Goal: Complete application form: Complete application form

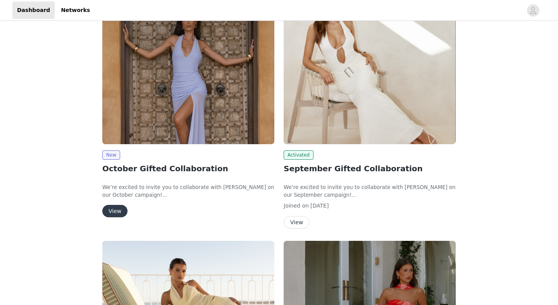
scroll to position [191, 0]
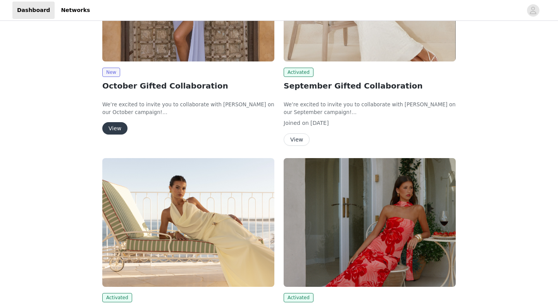
click at [293, 138] on button "View" at bounding box center [296, 140] width 26 height 12
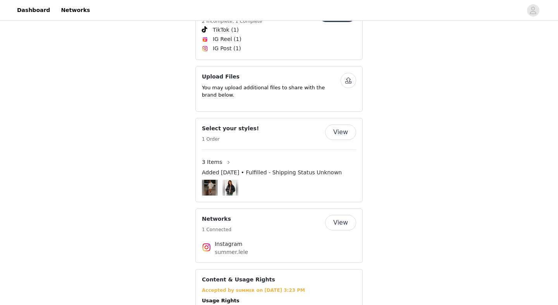
scroll to position [543, 0]
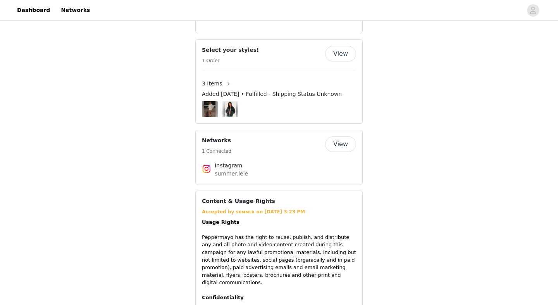
click at [351, 46] on button "View" at bounding box center [340, 53] width 31 height 15
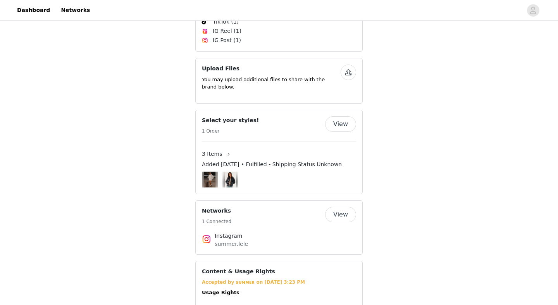
scroll to position [523, 0]
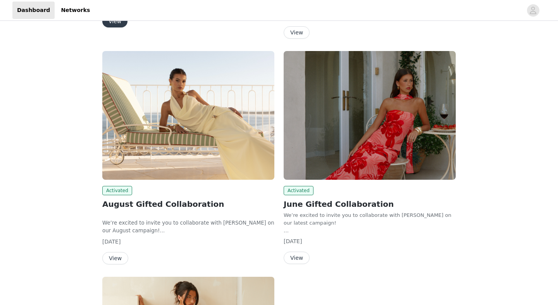
scroll to position [299, 0]
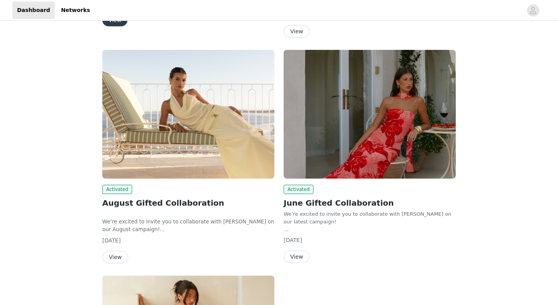
click at [120, 261] on button "View" at bounding box center [115, 257] width 26 height 12
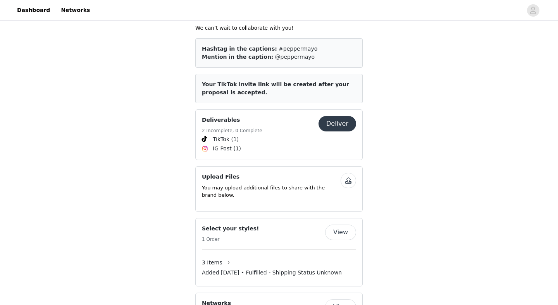
scroll to position [331, 0]
click at [341, 227] on button "View" at bounding box center [340, 232] width 31 height 15
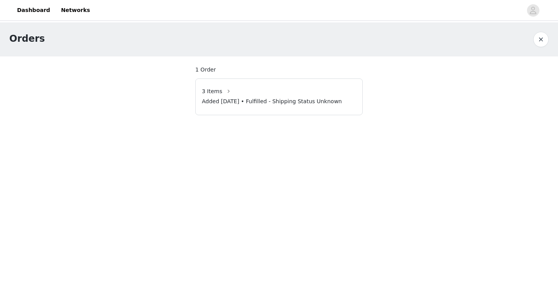
click at [326, 105] on span "Added [DATE] • Fulfilled - Shipping Status Unknown" at bounding box center [272, 102] width 140 height 8
click at [226, 91] on button "button" at bounding box center [228, 91] width 12 height 12
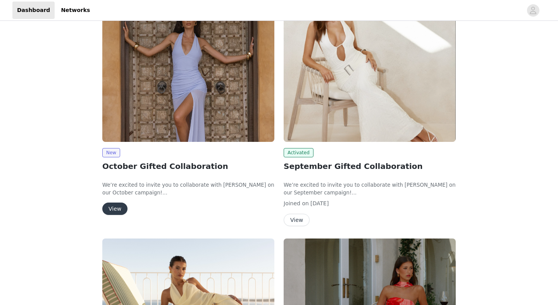
scroll to position [111, 0]
click at [107, 207] on button "View" at bounding box center [114, 208] width 25 height 12
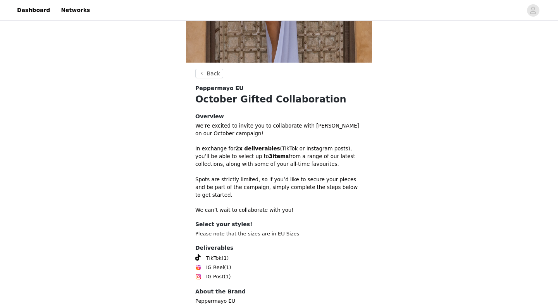
scroll to position [190, 0]
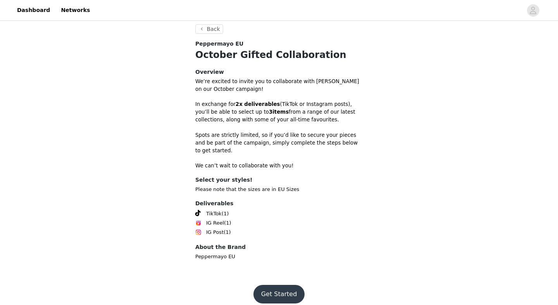
click at [283, 293] on button "Get Started" at bounding box center [278, 294] width 51 height 19
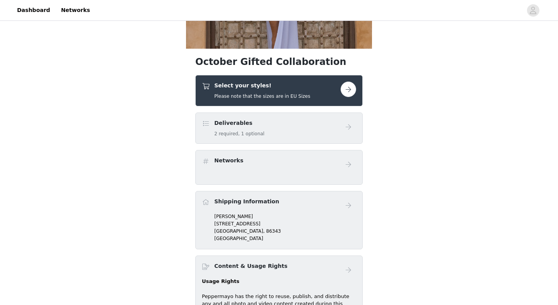
scroll to position [206, 0]
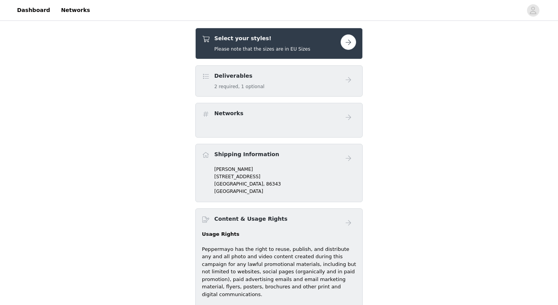
click at [346, 45] on button "button" at bounding box center [347, 41] width 15 height 15
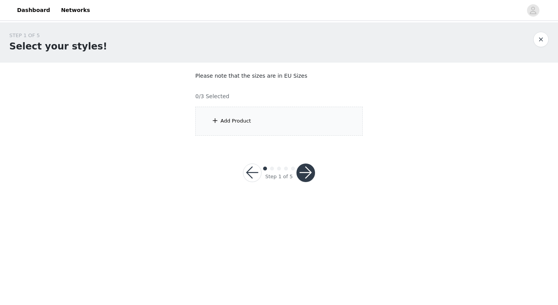
click at [242, 116] on div "Add Product" at bounding box center [278, 121] width 167 height 29
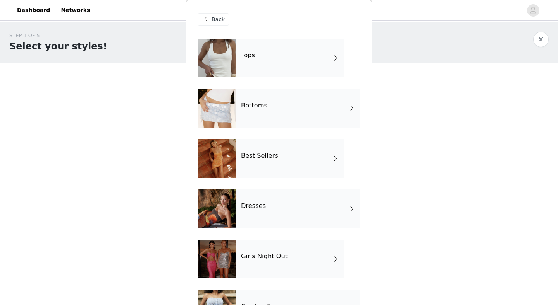
click at [293, 59] on div "Tops" at bounding box center [290, 58] width 108 height 39
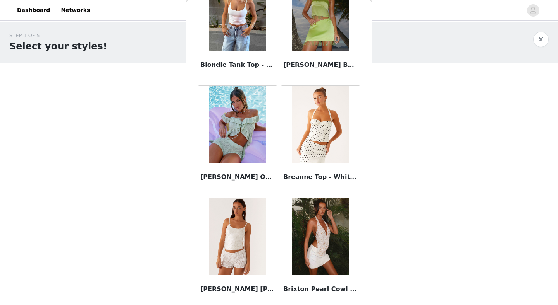
scroll to position [879, 0]
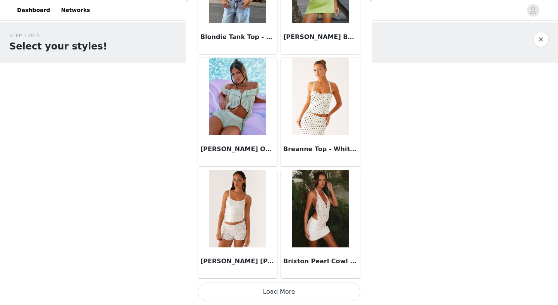
click at [287, 294] on button "Load More" at bounding box center [278, 292] width 163 height 19
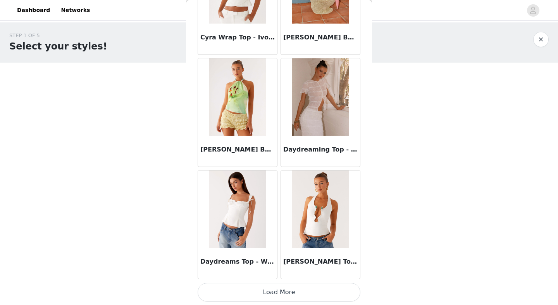
scroll to position [2002, 0]
click at [284, 292] on button "Load More" at bounding box center [278, 292] width 163 height 19
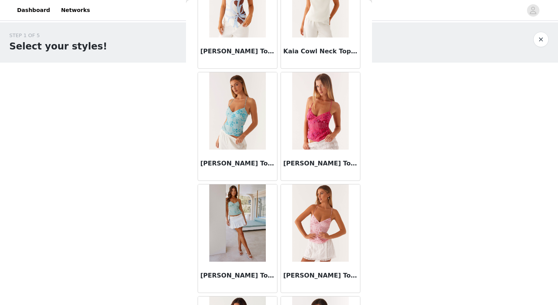
scroll to position [3125, 0]
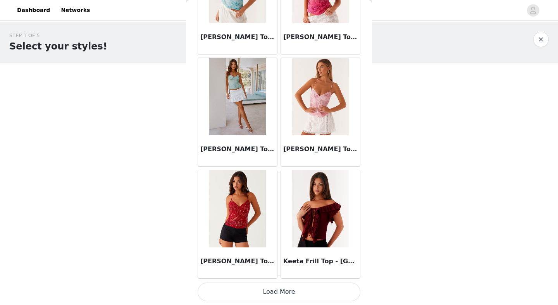
click at [289, 293] on button "Load More" at bounding box center [278, 292] width 163 height 19
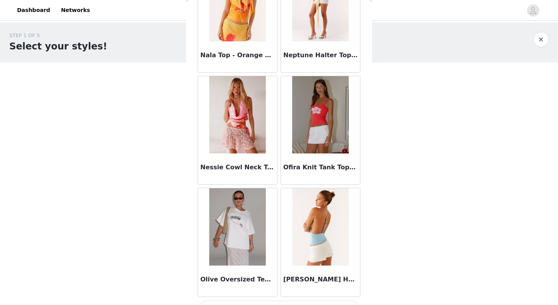
scroll to position [4248, 0]
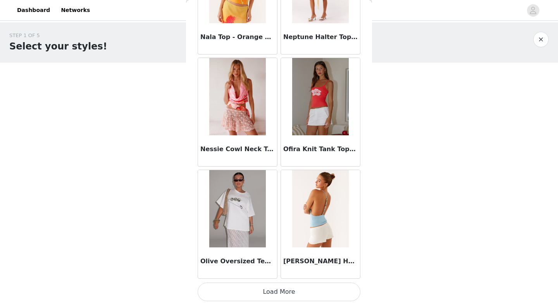
click at [282, 291] on button "Load More" at bounding box center [278, 292] width 163 height 19
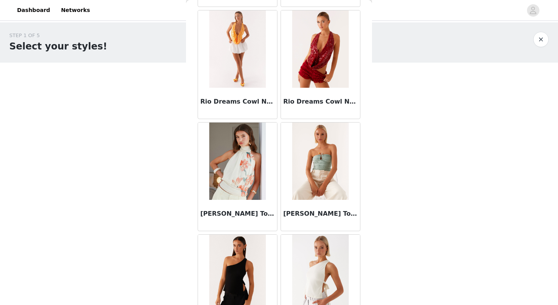
scroll to position [5371, 0]
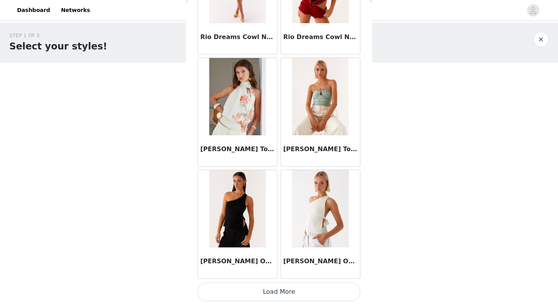
click at [281, 295] on button "Load More" at bounding box center [278, 292] width 163 height 19
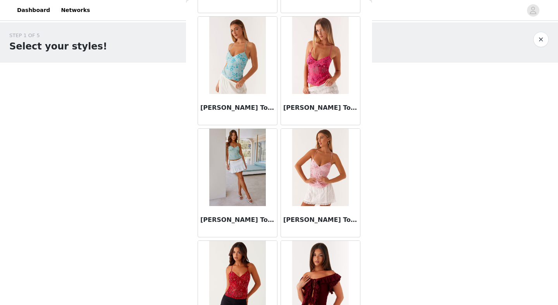
scroll to position [0, 0]
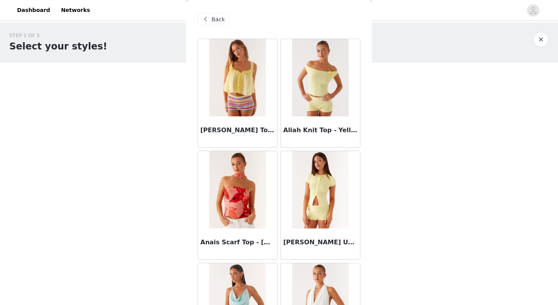
click at [206, 19] on span at bounding box center [205, 19] width 9 height 9
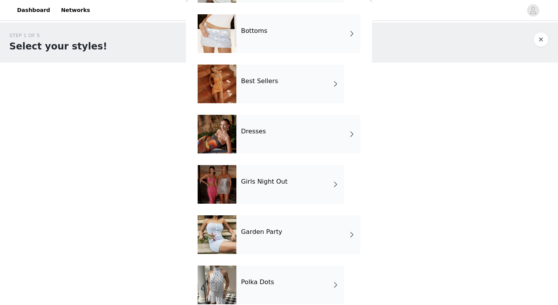
scroll to position [86, 0]
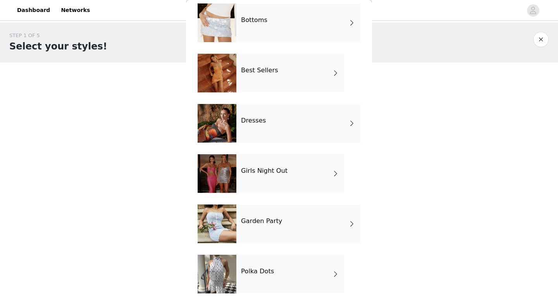
click at [262, 230] on div "Garden Party" at bounding box center [298, 224] width 124 height 39
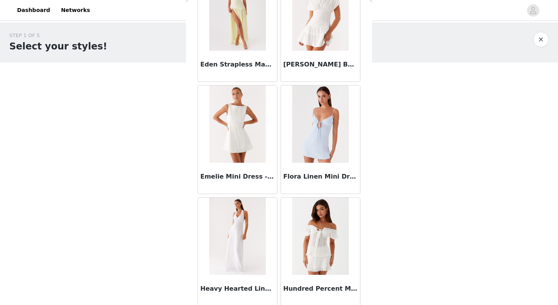
scroll to position [879, 0]
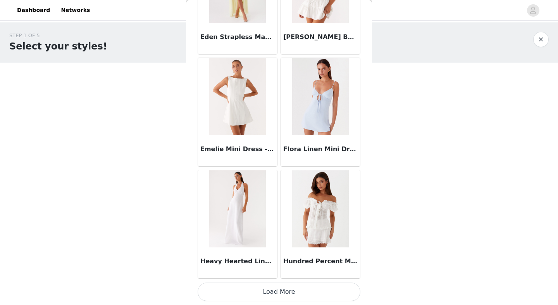
click at [328, 228] on img at bounding box center [320, 208] width 56 height 77
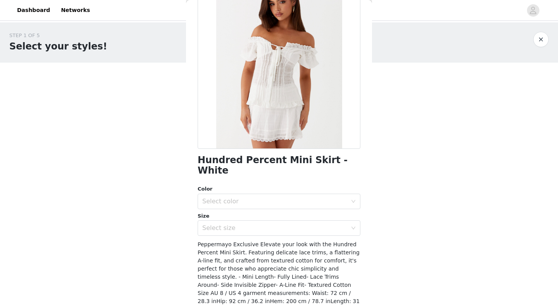
scroll to position [65, 0]
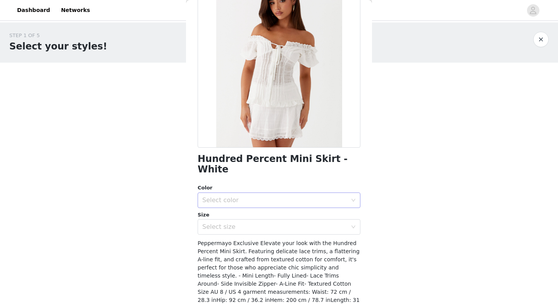
click at [305, 194] on div "Select color" at bounding box center [276, 200] width 148 height 15
click at [299, 205] on li "White" at bounding box center [278, 207] width 163 height 12
click at [300, 223] on div "Select size" at bounding box center [274, 227] width 145 height 8
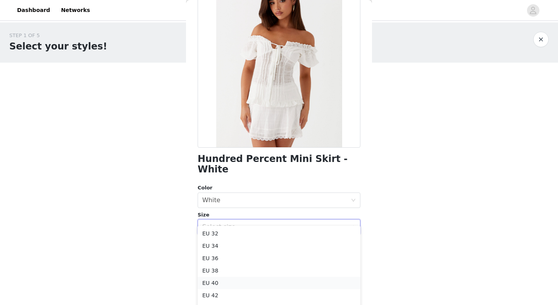
click at [212, 285] on li "EU 40" at bounding box center [278, 283] width 163 height 12
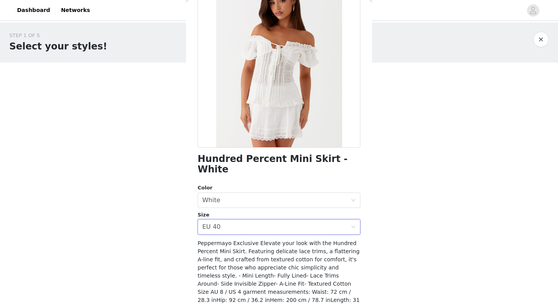
scroll to position [96, 0]
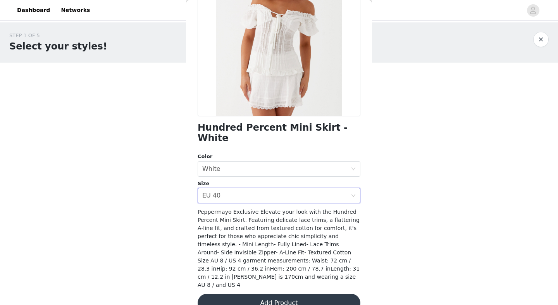
click at [243, 294] on button "Add Product" at bounding box center [278, 303] width 163 height 19
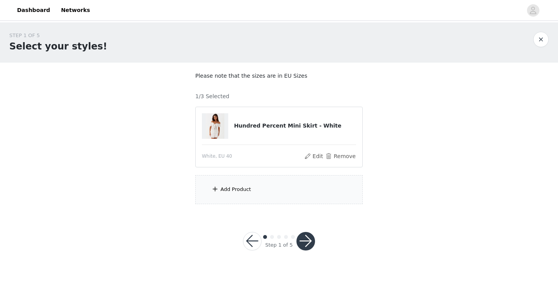
click at [261, 194] on div "Add Product" at bounding box center [278, 189] width 167 height 29
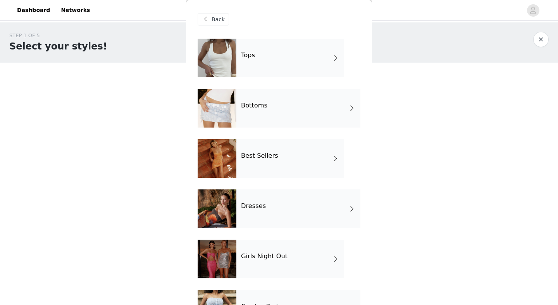
click at [299, 99] on div "Bottoms" at bounding box center [298, 108] width 124 height 39
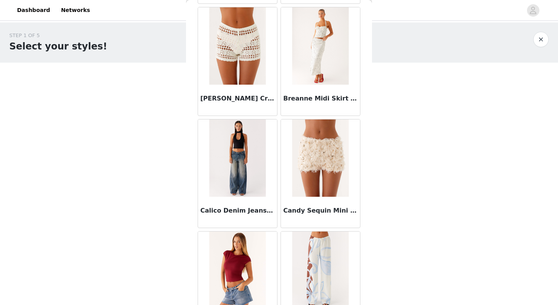
scroll to position [245, 0]
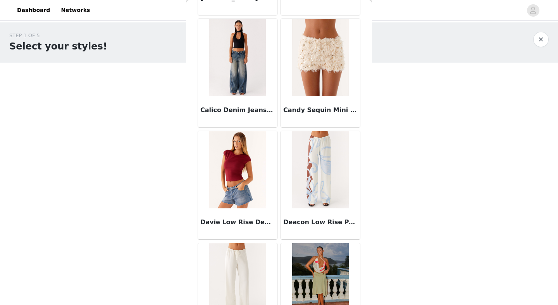
click at [251, 76] on img at bounding box center [237, 57] width 56 height 77
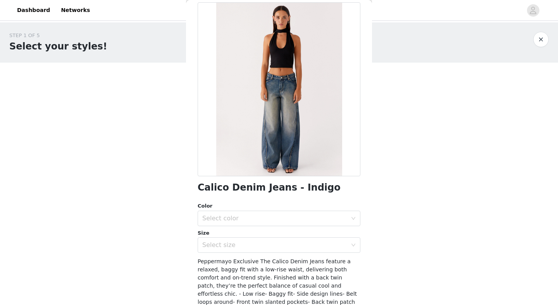
scroll to position [39, 0]
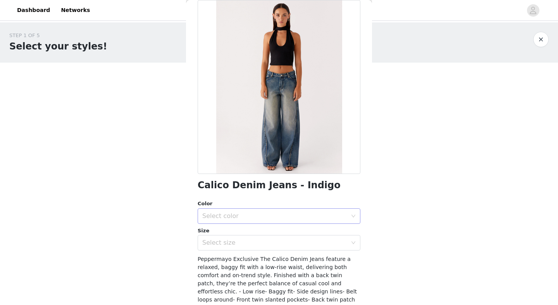
click at [278, 216] on div "Select color" at bounding box center [274, 217] width 145 height 8
click at [273, 231] on li "Indigo" at bounding box center [278, 233] width 163 height 12
click at [273, 239] on div "Select size" at bounding box center [274, 243] width 145 height 8
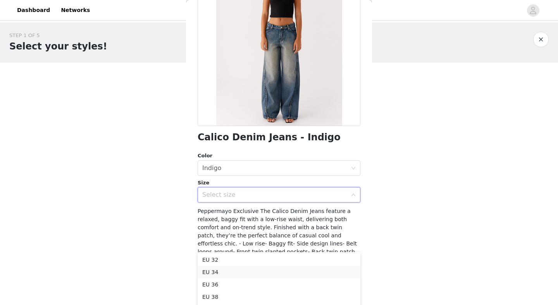
scroll to position [30, 0]
click at [213, 279] on li "EU 40" at bounding box center [278, 279] width 163 height 12
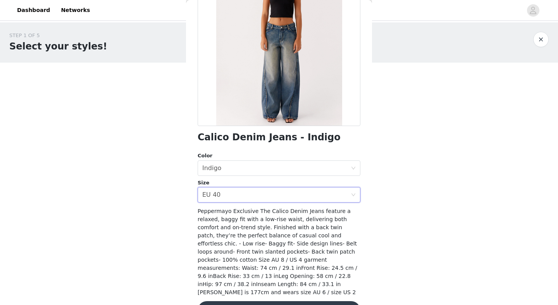
scroll to position [105, 0]
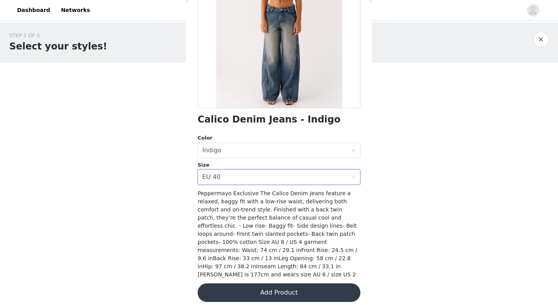
click at [290, 289] on button "Add Product" at bounding box center [278, 293] width 163 height 19
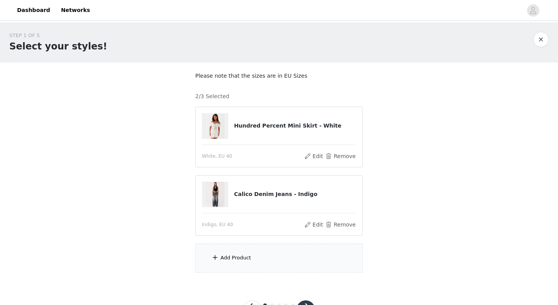
scroll to position [33, 0]
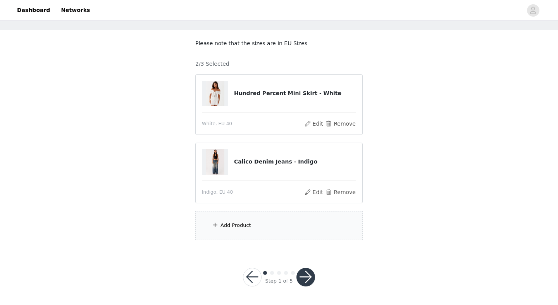
click at [233, 218] on div "Add Product" at bounding box center [278, 225] width 167 height 29
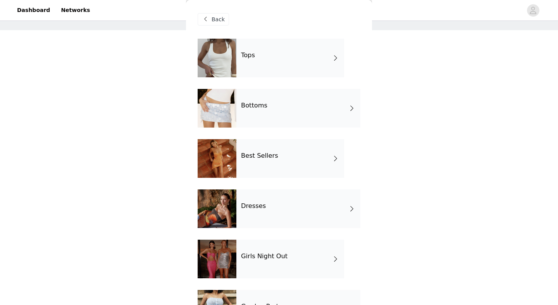
click at [289, 111] on div "Bottoms" at bounding box center [298, 108] width 124 height 39
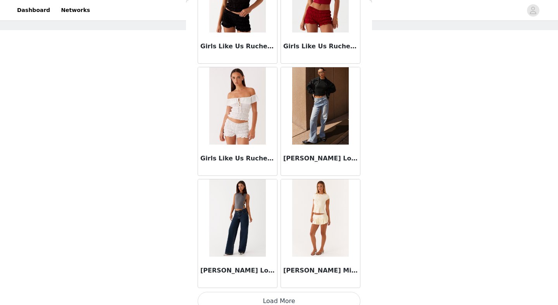
scroll to position [879, 0]
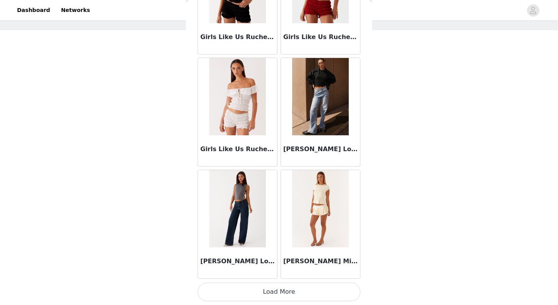
click at [282, 291] on button "Load More" at bounding box center [278, 292] width 163 height 19
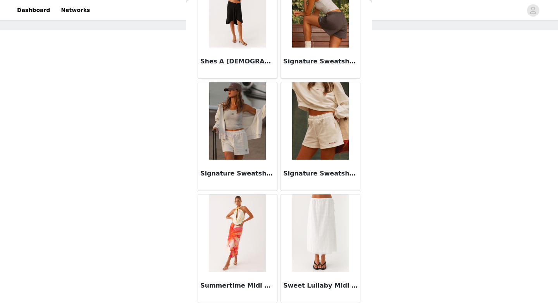
scroll to position [2002, 0]
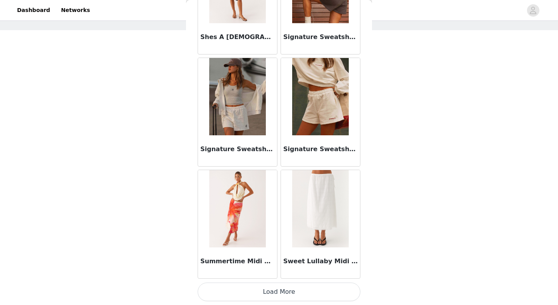
click at [263, 293] on button "Load More" at bounding box center [278, 292] width 163 height 19
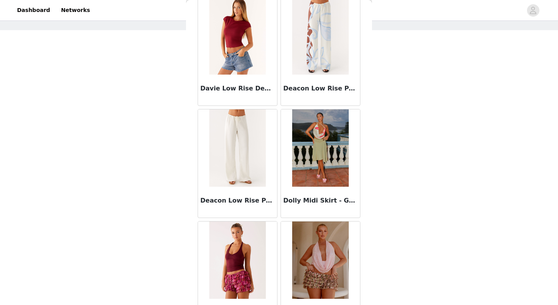
scroll to position [0, 0]
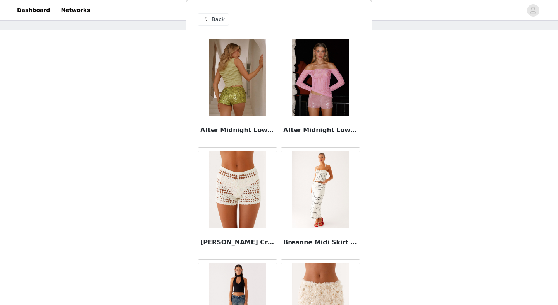
click at [209, 18] on span at bounding box center [205, 19] width 9 height 9
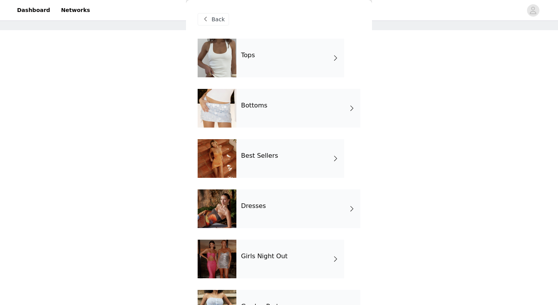
click at [269, 153] on h4 "Best Sellers" at bounding box center [259, 156] width 37 height 7
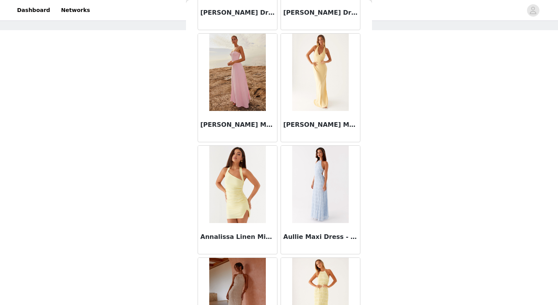
scroll to position [879, 0]
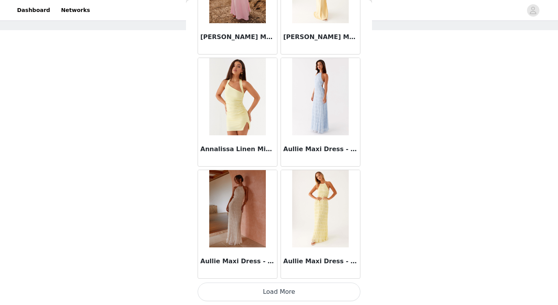
click at [274, 296] on button "Load More" at bounding box center [278, 292] width 163 height 19
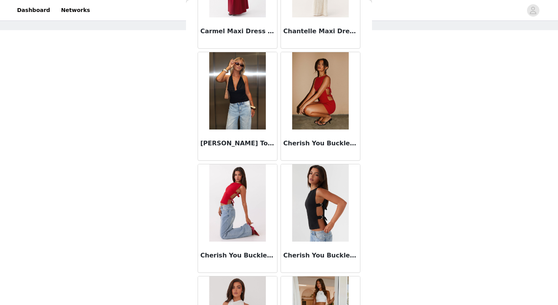
scroll to position [2002, 0]
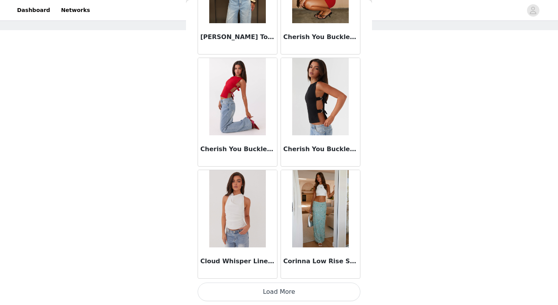
click at [291, 293] on button "Load More" at bounding box center [278, 292] width 163 height 19
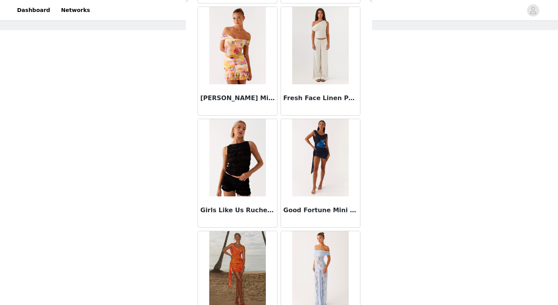
scroll to position [3125, 0]
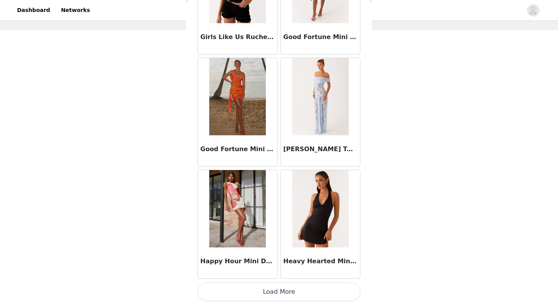
click at [273, 292] on button "Load More" at bounding box center [278, 292] width 163 height 19
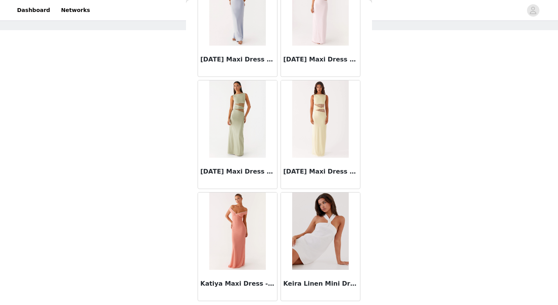
scroll to position [4248, 0]
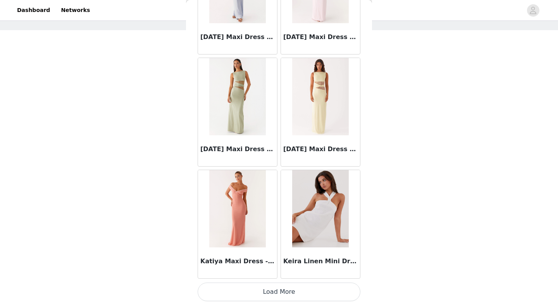
click at [281, 295] on button "Load More" at bounding box center [278, 292] width 163 height 19
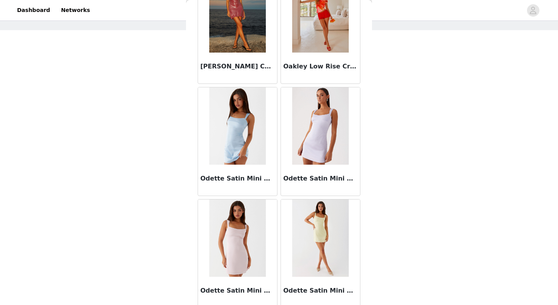
scroll to position [5371, 0]
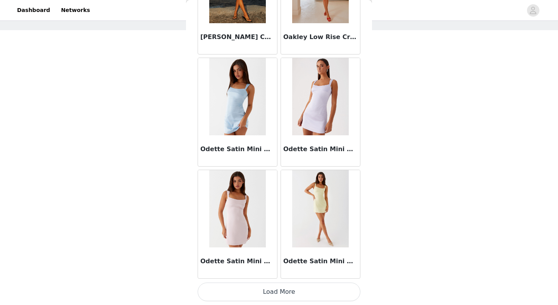
click at [279, 294] on button "Load More" at bounding box center [278, 292] width 163 height 19
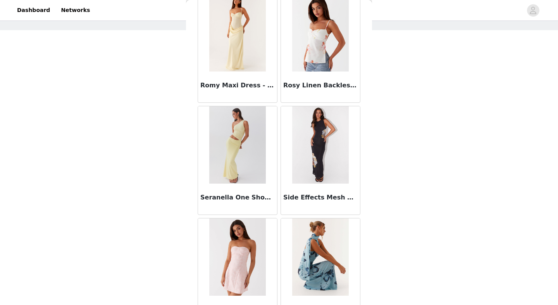
scroll to position [6494, 0]
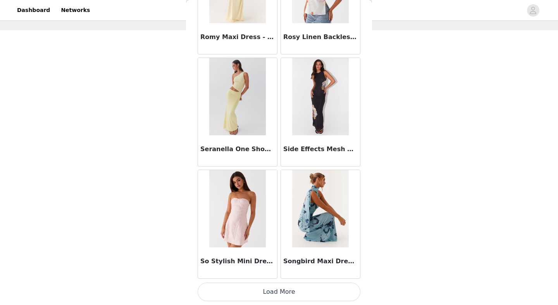
click at [284, 297] on button "Load More" at bounding box center [278, 292] width 163 height 19
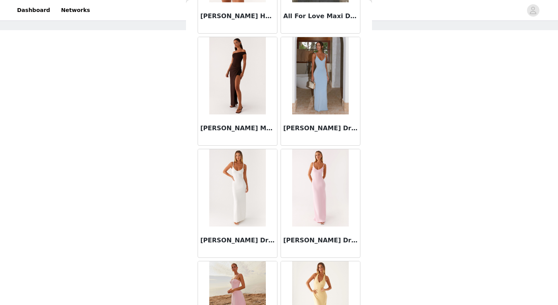
scroll to position [0, 0]
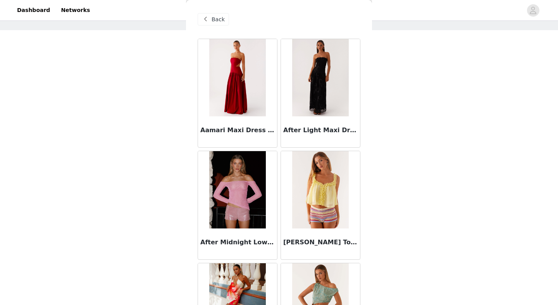
click at [210, 18] on div "Back" at bounding box center [212, 19] width 31 height 12
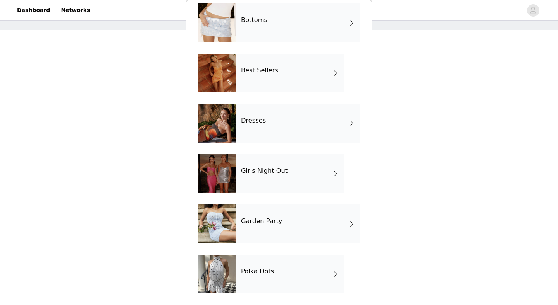
scroll to position [86, 0]
click at [295, 129] on div "Dresses" at bounding box center [298, 123] width 124 height 39
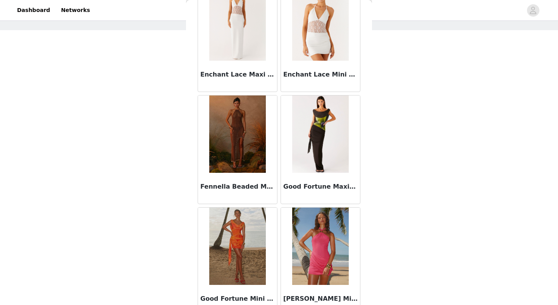
scroll to position [879, 0]
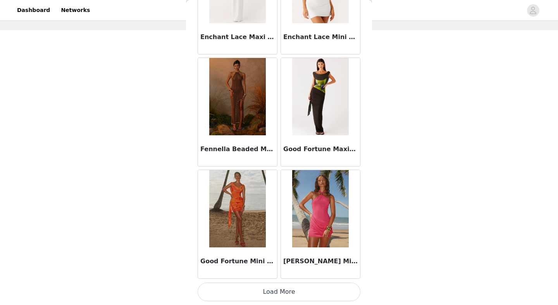
click at [289, 295] on button "Load More" at bounding box center [278, 292] width 163 height 19
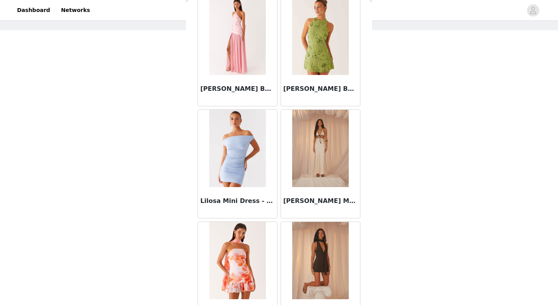
scroll to position [1276, 0]
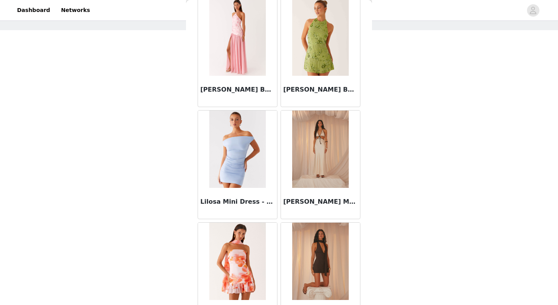
click at [309, 79] on div "Leo Beaded Mini Dress - Green" at bounding box center [320, 91] width 79 height 31
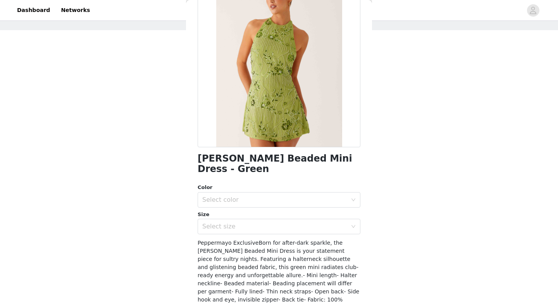
scroll to position [66, 0]
click at [270, 196] on div "Select color" at bounding box center [274, 200] width 145 height 8
click at [266, 207] on li "Green" at bounding box center [278, 206] width 163 height 12
click at [265, 222] on div "Select size" at bounding box center [274, 226] width 145 height 8
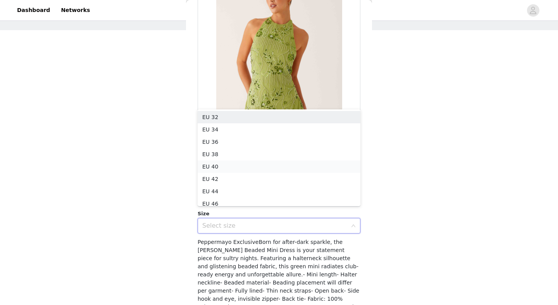
scroll to position [4, 0]
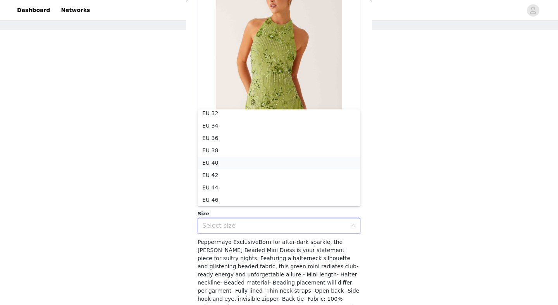
click at [210, 163] on li "EU 40" at bounding box center [278, 163] width 163 height 12
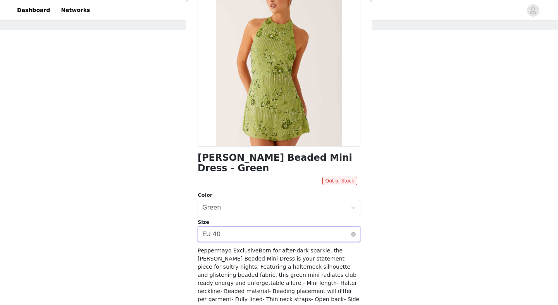
click at [303, 227] on div "Select size EU 40" at bounding box center [276, 234] width 148 height 15
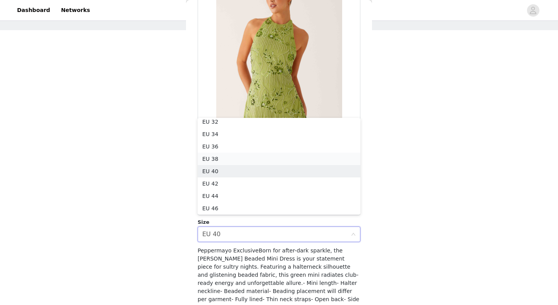
click at [259, 163] on li "EU 38" at bounding box center [278, 159] width 163 height 12
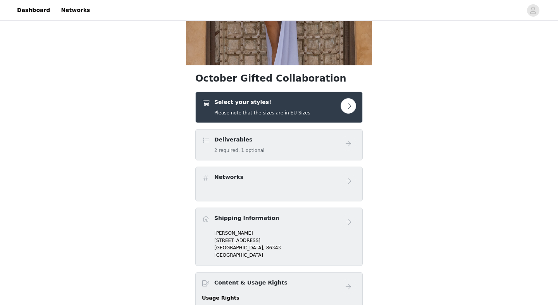
scroll to position [144, 0]
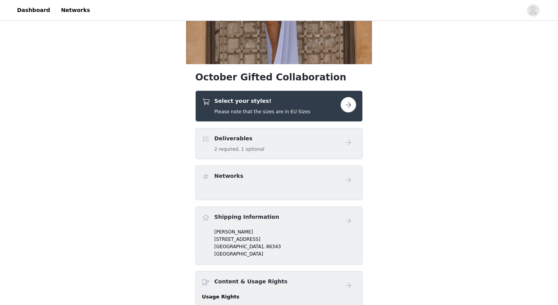
click at [285, 149] on div "Deliverables 2 required, 1 optional" at bounding box center [271, 144] width 139 height 18
click at [351, 104] on button "button" at bounding box center [347, 104] width 15 height 15
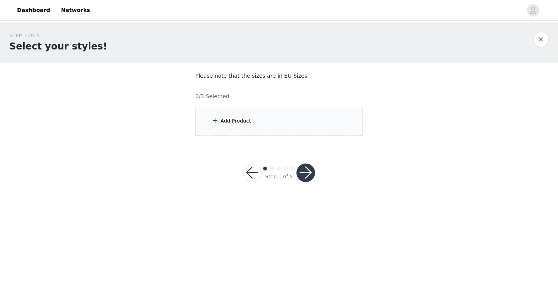
click at [238, 117] on div "Add Product" at bounding box center [235, 121] width 31 height 8
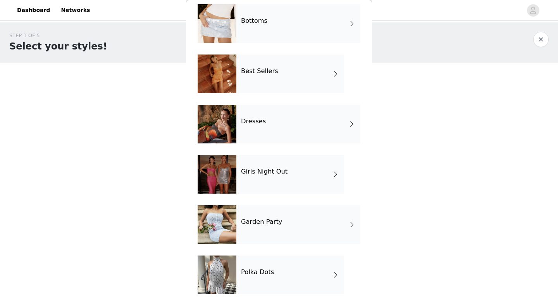
scroll to position [86, 0]
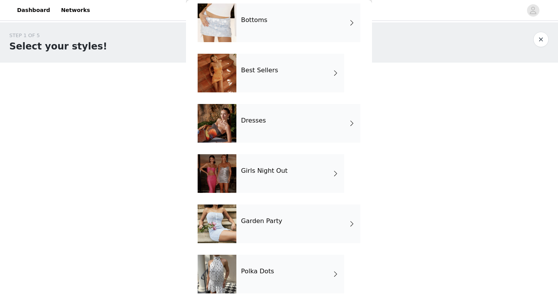
click at [267, 223] on h4 "Garden Party" at bounding box center [261, 221] width 41 height 7
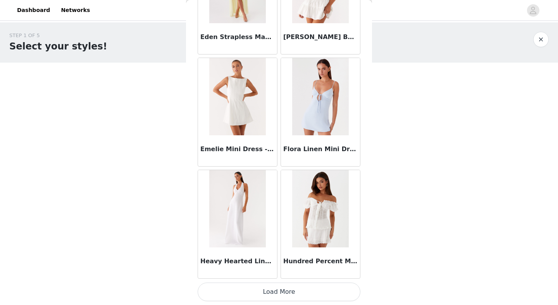
scroll to position [879, 0]
click at [311, 221] on img at bounding box center [320, 209] width 56 height 77
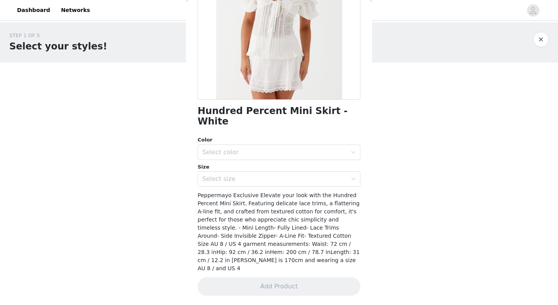
scroll to position [96, 0]
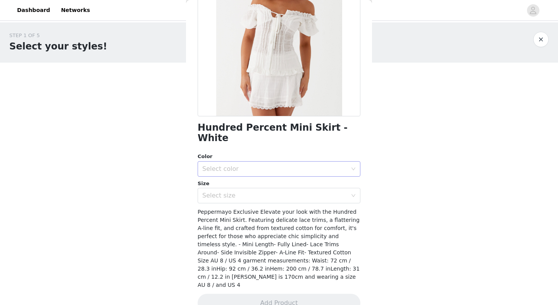
click at [269, 163] on div "Select color" at bounding box center [276, 169] width 148 height 15
click at [266, 177] on li "White" at bounding box center [278, 176] width 163 height 12
click at [266, 192] on div "Select size" at bounding box center [274, 196] width 145 height 8
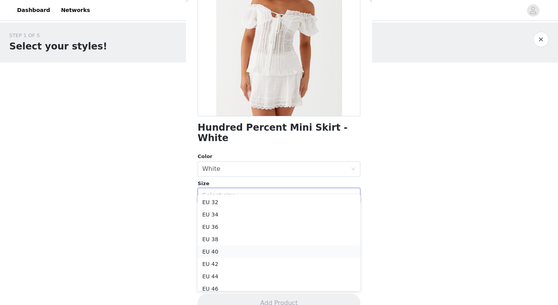
click at [258, 250] on li "EU 40" at bounding box center [278, 252] width 163 height 12
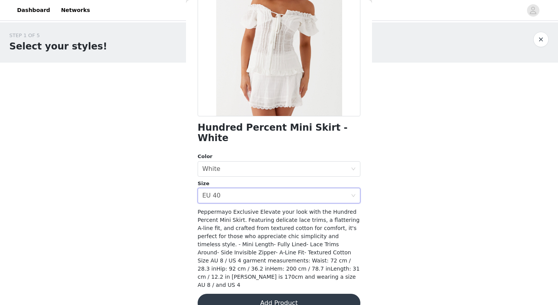
click at [269, 294] on button "Add Product" at bounding box center [278, 303] width 163 height 19
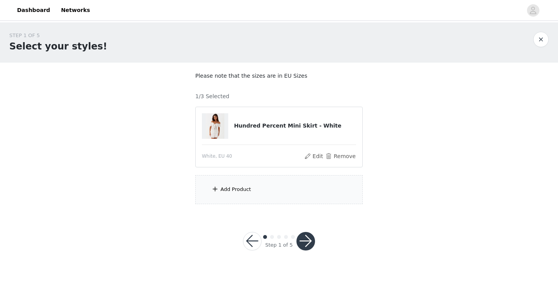
click at [216, 190] on span at bounding box center [215, 189] width 8 height 9
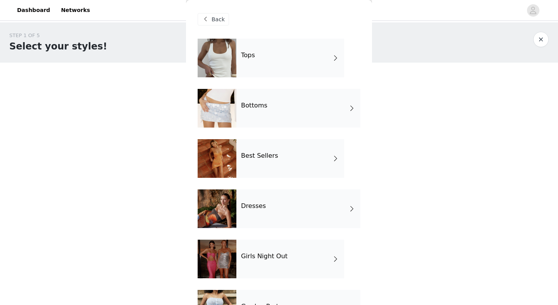
scroll to position [86, 0]
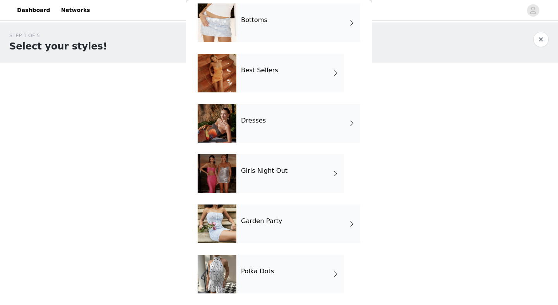
click at [264, 175] on div "Girls Night Out" at bounding box center [290, 173] width 108 height 39
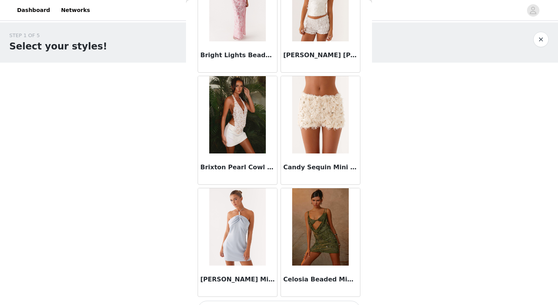
scroll to position [879, 0]
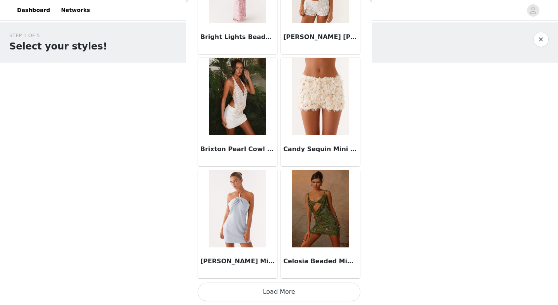
click at [281, 291] on button "Load More" at bounding box center [278, 292] width 163 height 19
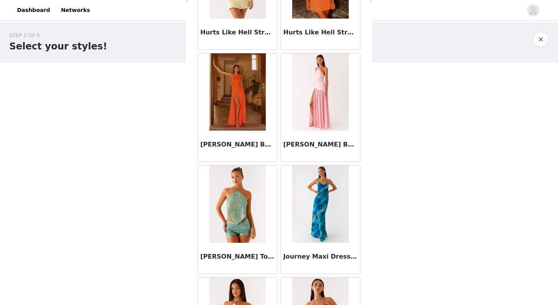
scroll to position [2002, 0]
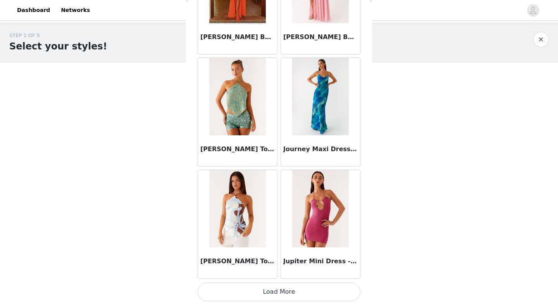
click at [286, 295] on button "Load More" at bounding box center [278, 292] width 163 height 19
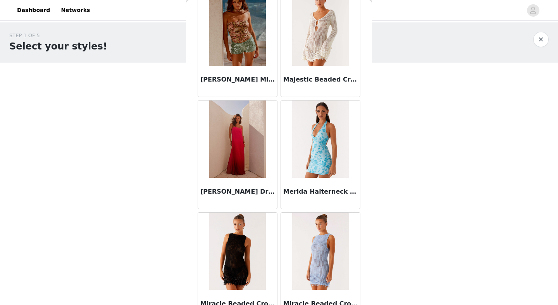
scroll to position [3125, 0]
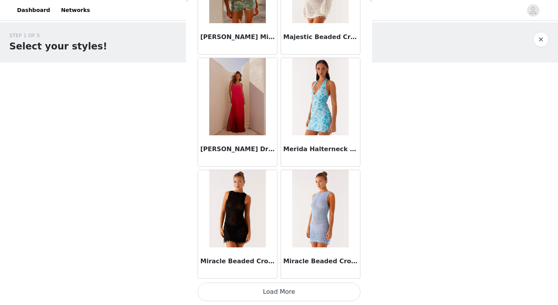
click at [280, 293] on button "Load More" at bounding box center [278, 292] width 163 height 19
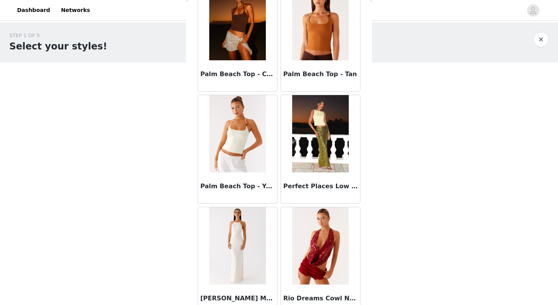
scroll to position [4248, 0]
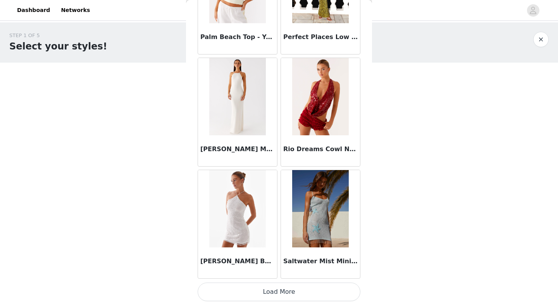
click at [287, 292] on button "Load More" at bounding box center [278, 292] width 163 height 19
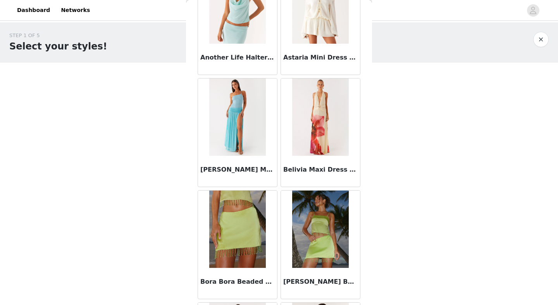
scroll to position [0, 0]
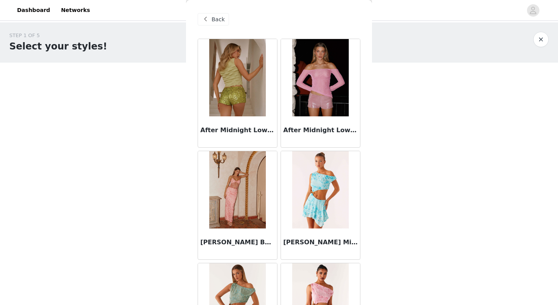
click at [211, 21] on div "Back" at bounding box center [212, 19] width 31 height 12
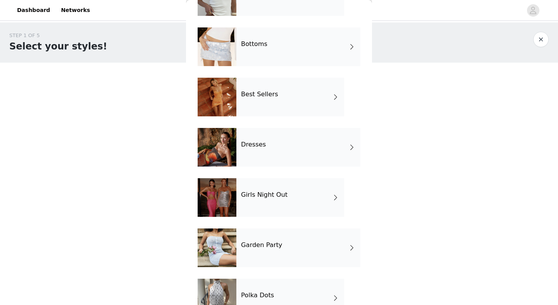
scroll to position [86, 0]
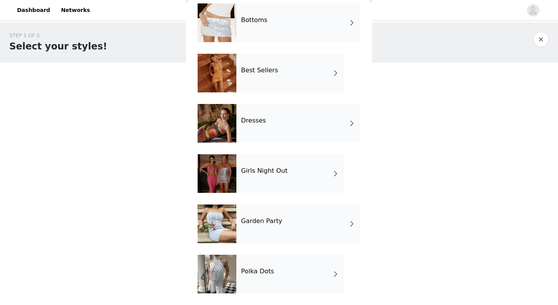
click at [269, 227] on div "Garden Party" at bounding box center [298, 224] width 124 height 39
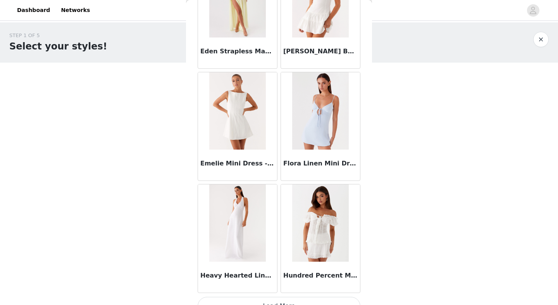
scroll to position [879, 0]
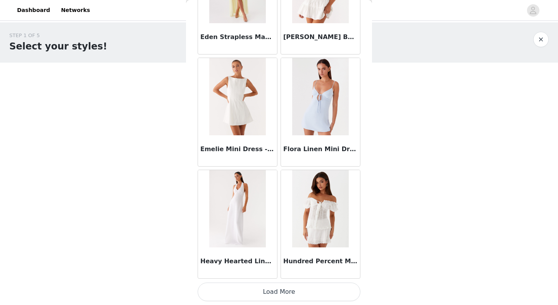
click at [292, 292] on button "Load More" at bounding box center [278, 292] width 163 height 19
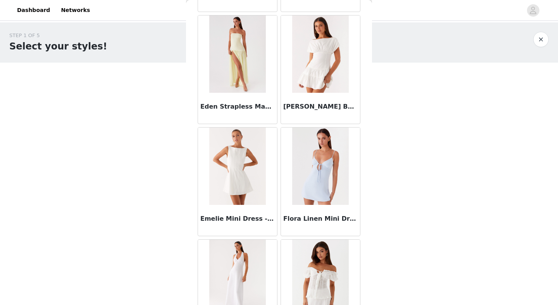
scroll to position [0, 0]
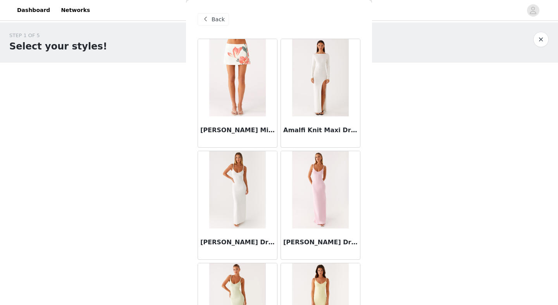
click at [216, 22] on span "Back" at bounding box center [217, 19] width 13 height 8
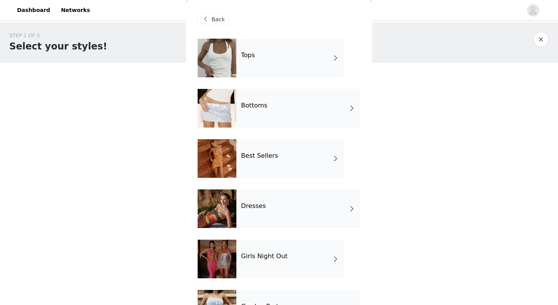
click at [274, 103] on div "Bottoms" at bounding box center [298, 108] width 124 height 39
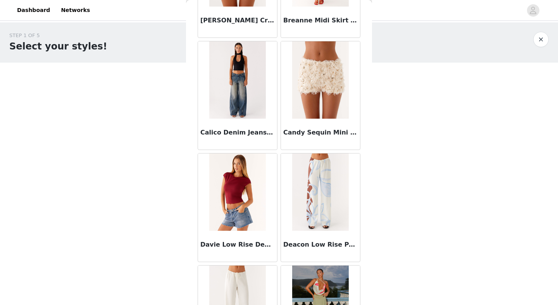
scroll to position [223, 0]
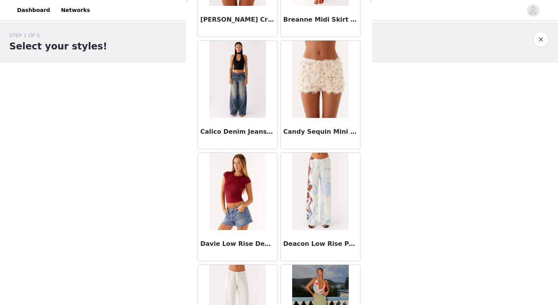
click at [238, 99] on img at bounding box center [237, 79] width 56 height 77
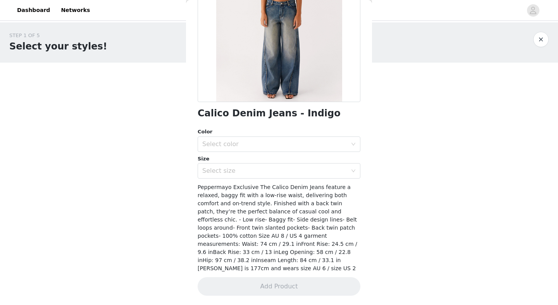
scroll to position [105, 0]
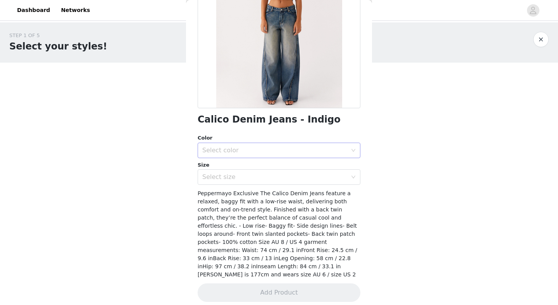
click at [282, 148] on div "Select color" at bounding box center [274, 151] width 145 height 8
click at [276, 163] on li "Indigo" at bounding box center [278, 167] width 163 height 12
click at [278, 176] on div "Select size" at bounding box center [274, 177] width 145 height 8
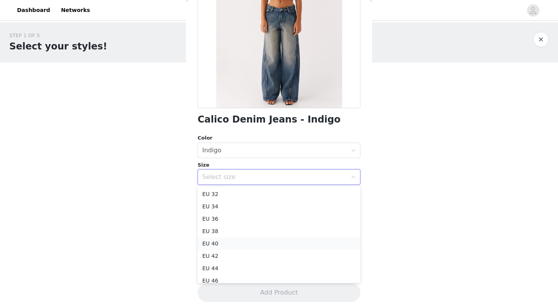
click at [222, 247] on li "EU 40" at bounding box center [278, 244] width 163 height 12
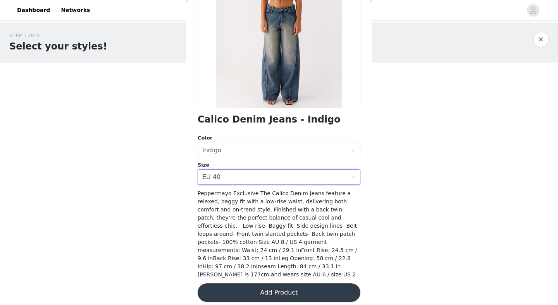
click at [264, 287] on button "Add Product" at bounding box center [278, 293] width 163 height 19
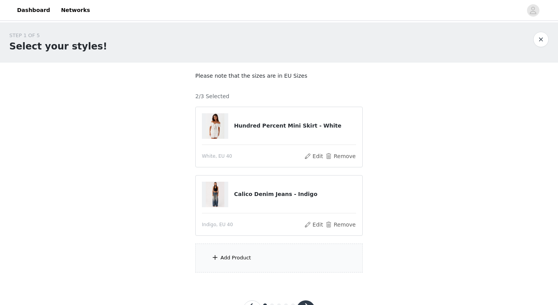
click at [240, 257] on div "Add Product" at bounding box center [235, 258] width 31 height 8
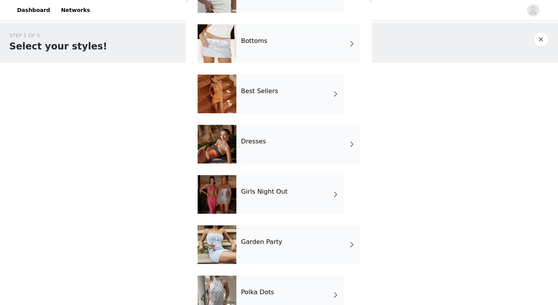
scroll to position [65, 0]
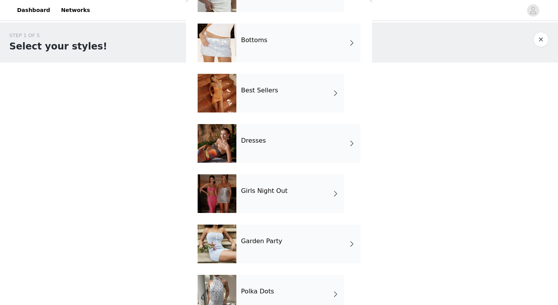
click at [226, 96] on div at bounding box center [216, 93] width 39 height 39
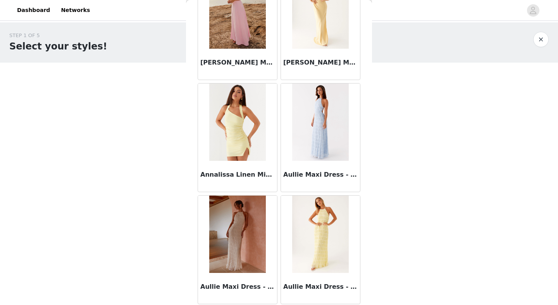
scroll to position [879, 0]
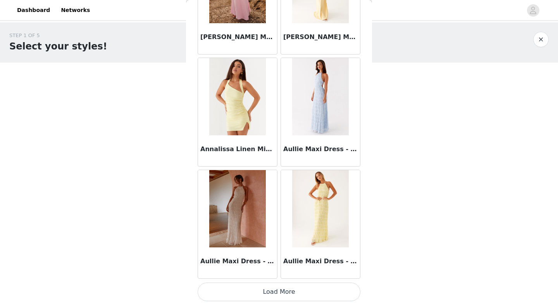
click at [267, 291] on button "Load More" at bounding box center [278, 292] width 163 height 19
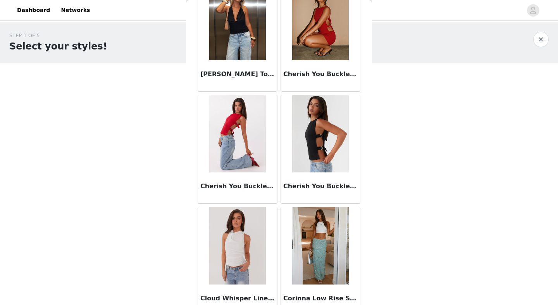
scroll to position [2002, 0]
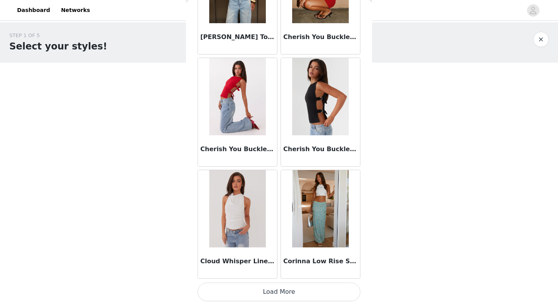
click at [275, 292] on button "Load More" at bounding box center [278, 292] width 163 height 19
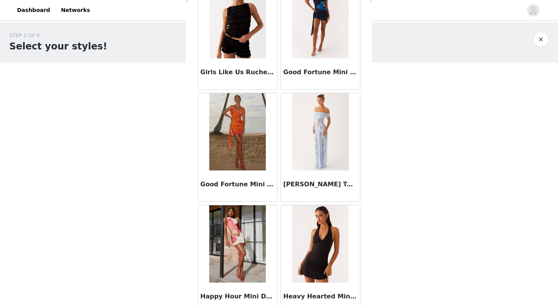
scroll to position [3125, 0]
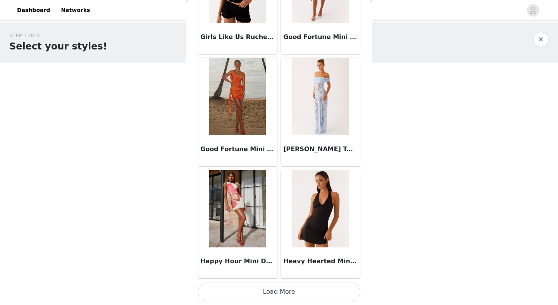
click at [288, 297] on button "Load More" at bounding box center [278, 292] width 163 height 19
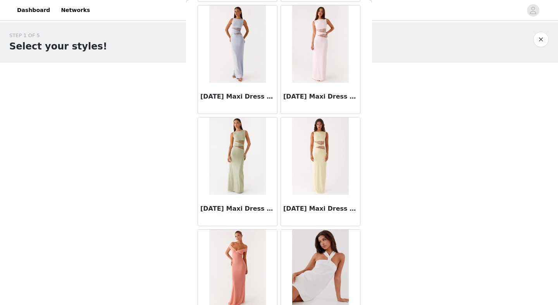
scroll to position [4248, 0]
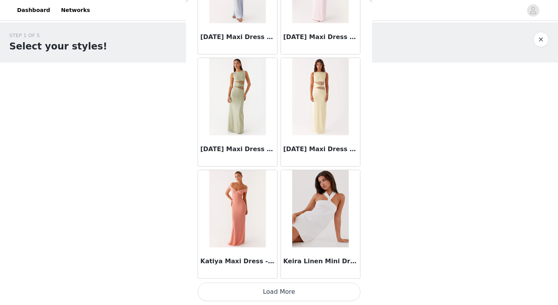
click at [276, 290] on button "Load More" at bounding box center [278, 292] width 163 height 19
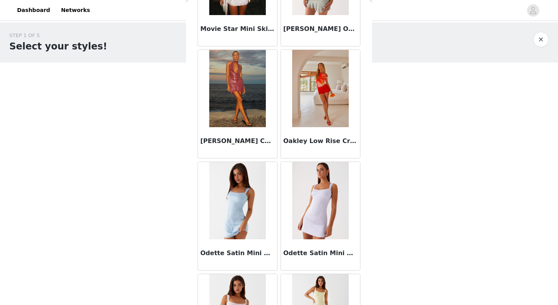
scroll to position [5371, 0]
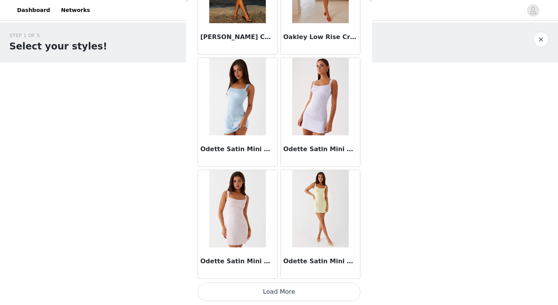
click at [278, 291] on button "Load More" at bounding box center [278, 292] width 163 height 19
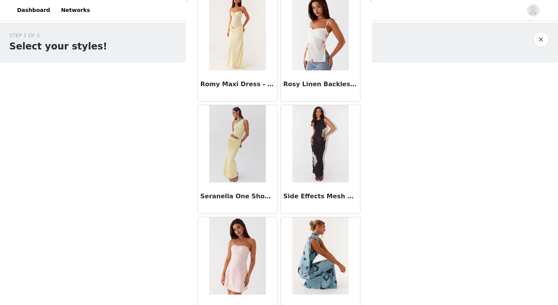
scroll to position [6494, 0]
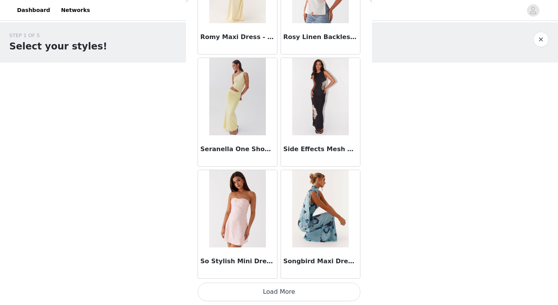
click at [282, 292] on button "Load More" at bounding box center [278, 292] width 163 height 19
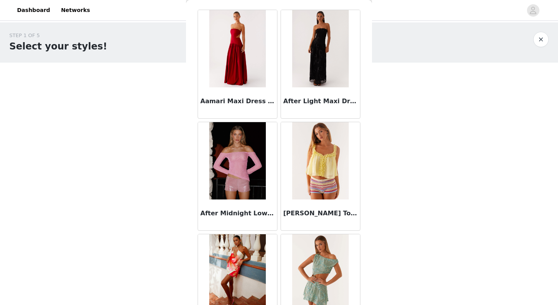
scroll to position [0, 0]
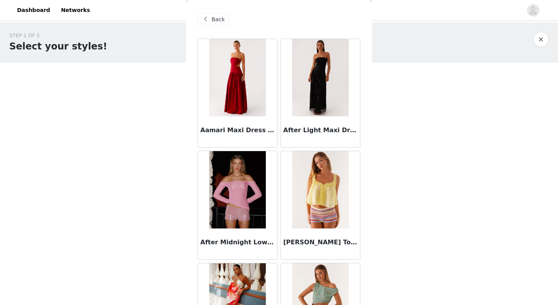
click at [220, 15] on span "Back" at bounding box center [217, 19] width 13 height 8
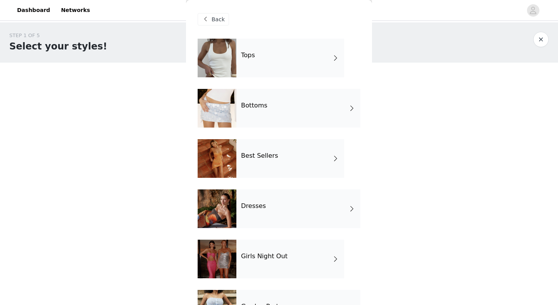
scroll to position [0, 0]
click at [287, 218] on div "Dresses" at bounding box center [298, 208] width 124 height 39
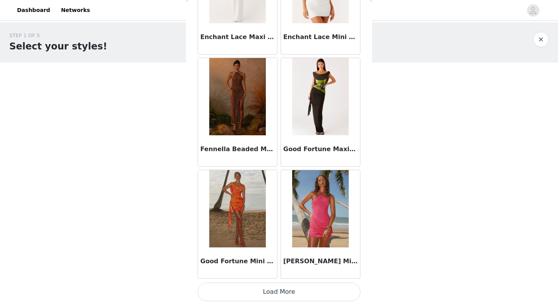
scroll to position [33, 0]
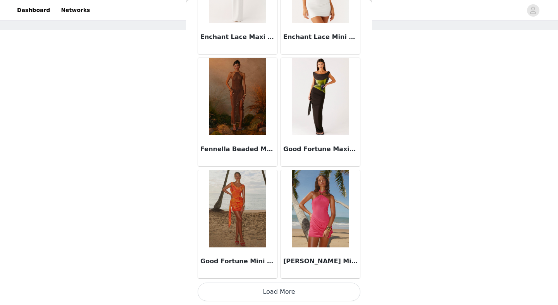
click at [269, 292] on button "Load More" at bounding box center [278, 292] width 163 height 19
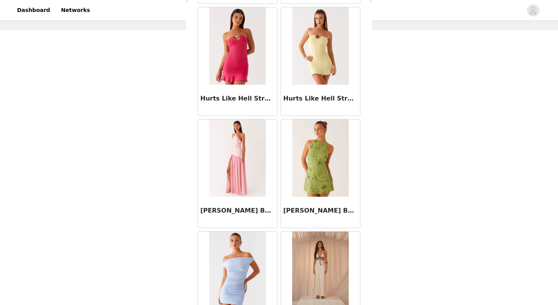
scroll to position [1148, 0]
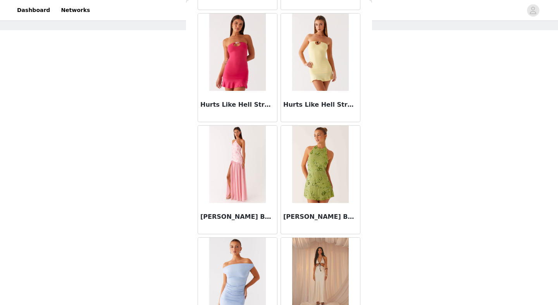
click at [317, 183] on img at bounding box center [320, 164] width 56 height 77
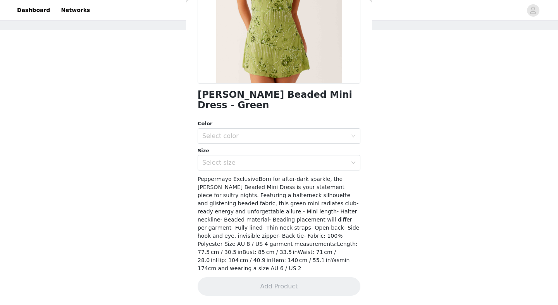
scroll to position [113, 0]
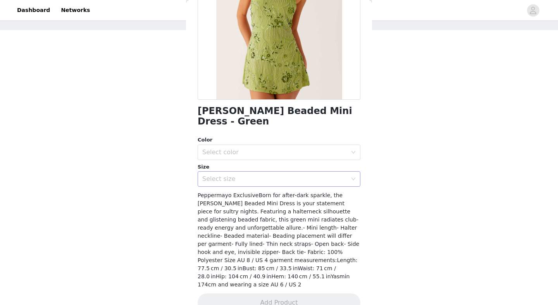
click at [268, 175] on div "Select size" at bounding box center [274, 179] width 145 height 8
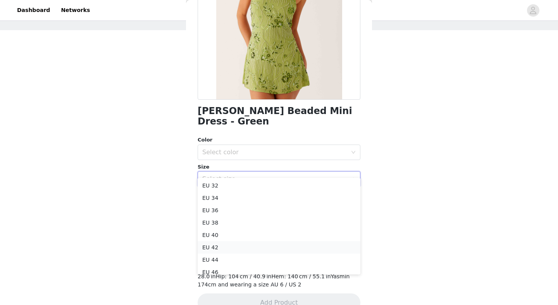
click at [247, 243] on li "EU 42" at bounding box center [278, 248] width 163 height 12
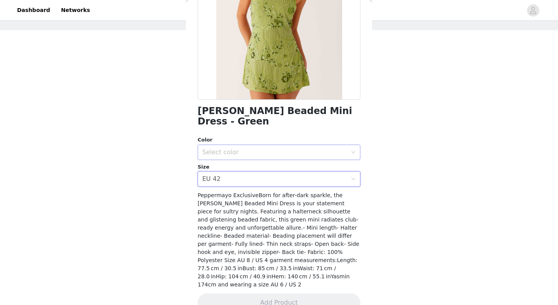
click at [276, 149] on div "Select color" at bounding box center [274, 153] width 145 height 8
click at [273, 153] on li "Green" at bounding box center [278, 159] width 163 height 12
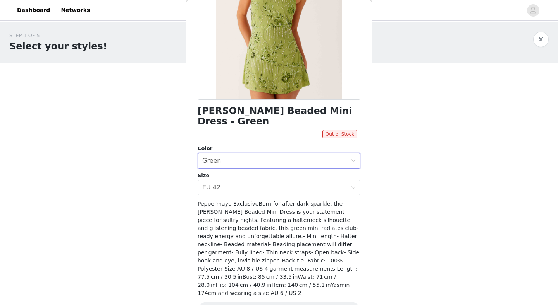
scroll to position [0, 0]
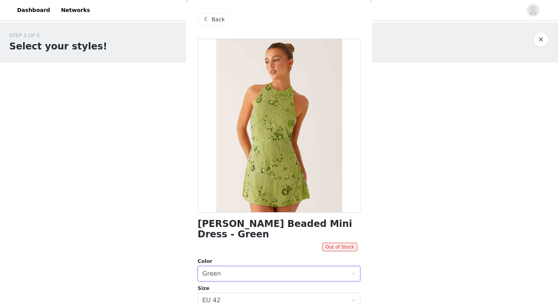
click at [214, 21] on span "Back" at bounding box center [217, 19] width 13 height 8
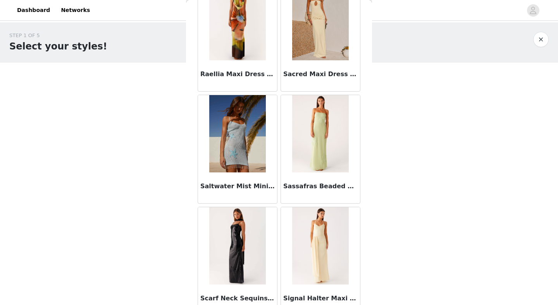
scroll to position [2002, 0]
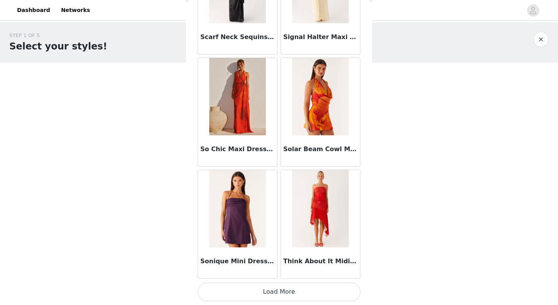
click at [282, 291] on button "Load More" at bounding box center [278, 292] width 163 height 19
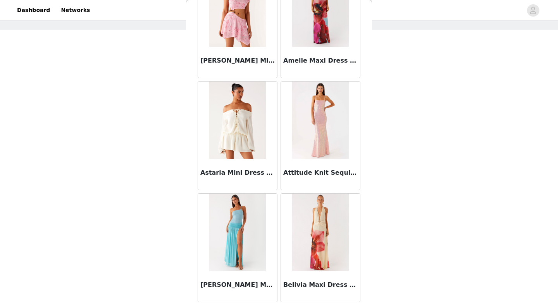
scroll to position [0, 0]
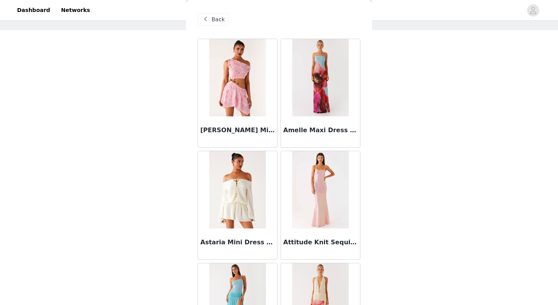
click at [216, 23] on span "Back" at bounding box center [217, 19] width 13 height 8
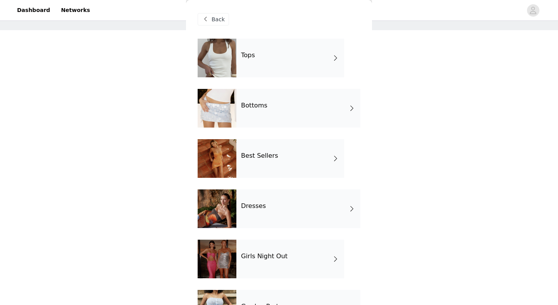
click at [296, 117] on div "Bottoms" at bounding box center [298, 108] width 124 height 39
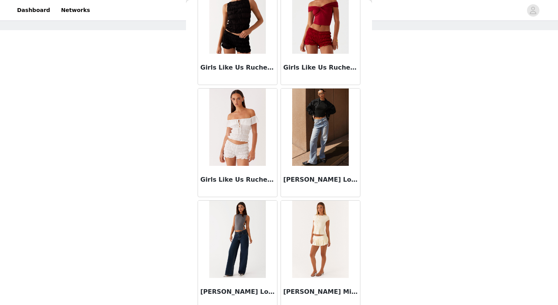
scroll to position [879, 0]
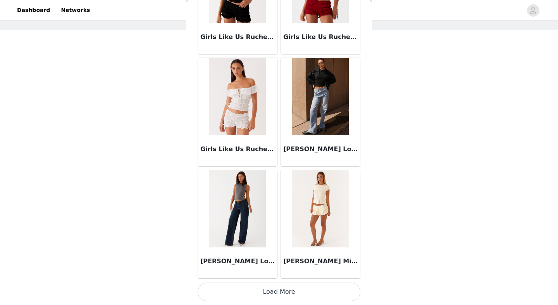
click at [257, 256] on div "Keanna Low Rise Denim Jeans - Washed Denim" at bounding box center [237, 263] width 79 height 31
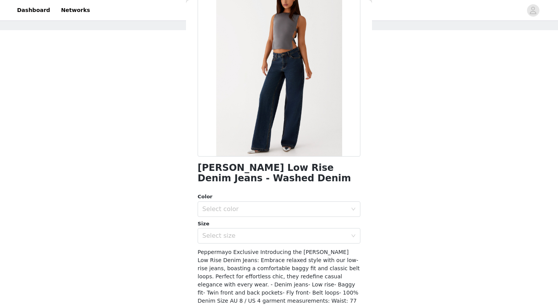
scroll to position [89, 0]
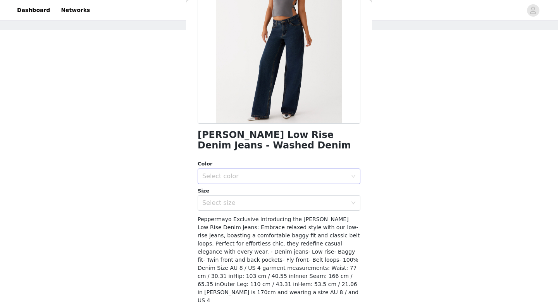
click at [248, 177] on div "Select color" at bounding box center [274, 177] width 145 height 8
click at [248, 193] on li "Washed Denim" at bounding box center [278, 193] width 163 height 12
click at [251, 200] on div "Select size" at bounding box center [274, 203] width 145 height 8
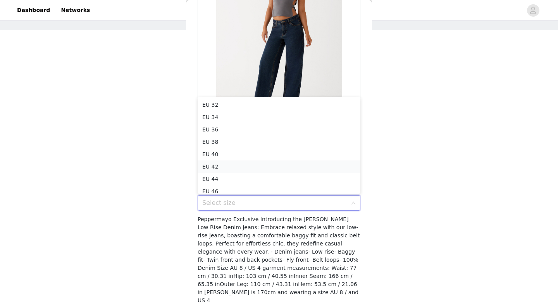
scroll to position [4, 0]
click at [238, 145] on li "EU 40" at bounding box center [278, 150] width 163 height 12
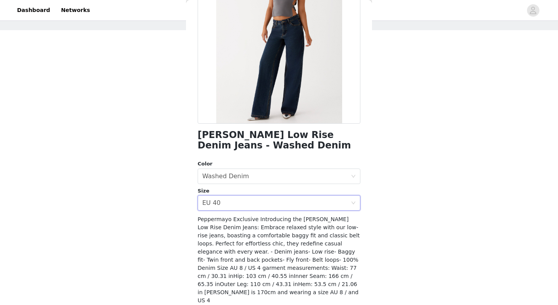
scroll to position [115, 0]
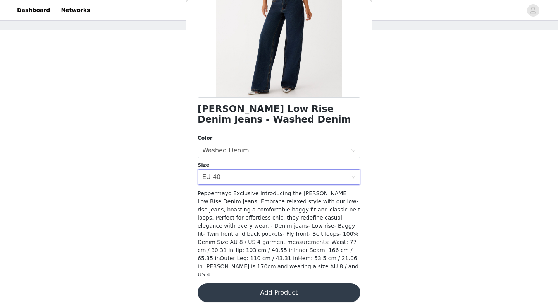
click at [274, 293] on button "Add Product" at bounding box center [278, 293] width 163 height 19
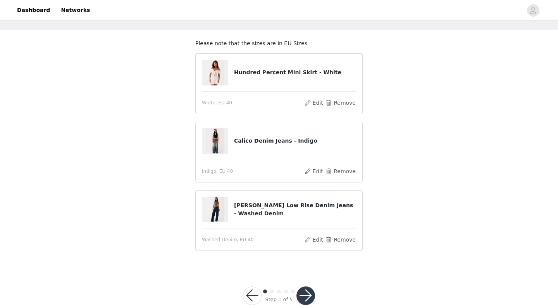
scroll to position [51, 0]
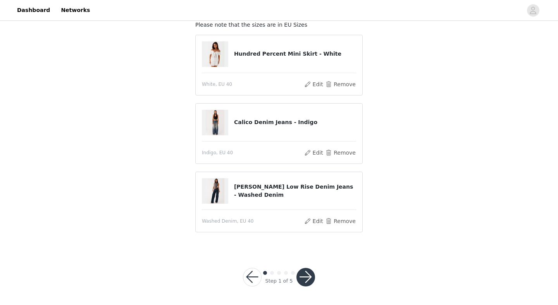
click at [311, 278] on button "button" at bounding box center [305, 277] width 19 height 19
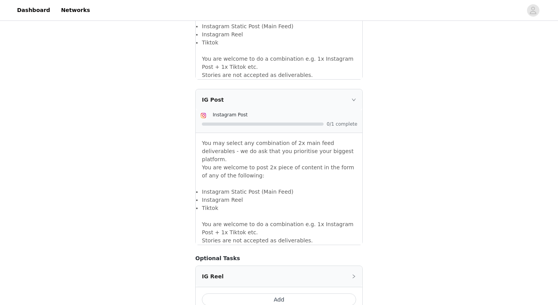
scroll to position [670, 0]
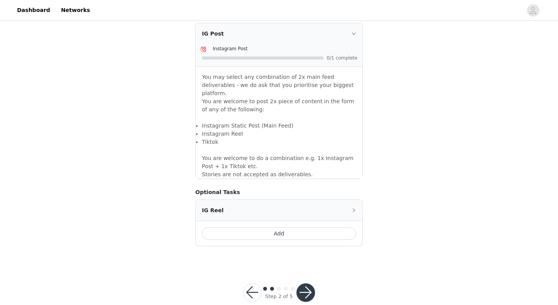
click at [306, 284] on button "button" at bounding box center [305, 293] width 19 height 19
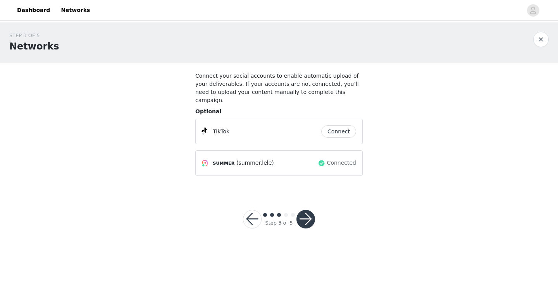
click at [308, 216] on button "button" at bounding box center [305, 219] width 19 height 19
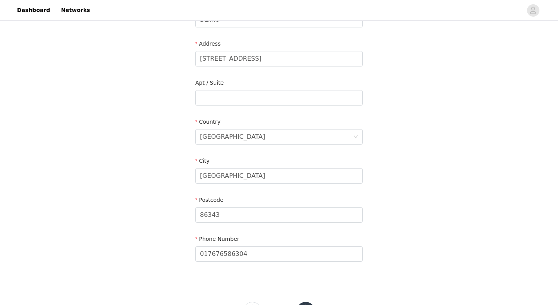
scroll to position [200, 0]
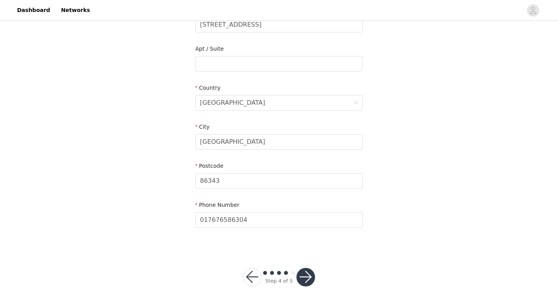
click at [306, 278] on button "button" at bounding box center [305, 277] width 19 height 19
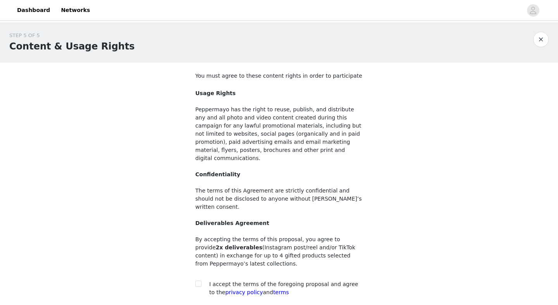
scroll to position [53, 0]
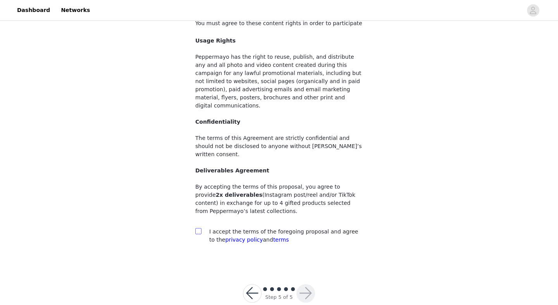
click at [199, 228] on input "checkbox" at bounding box center [197, 230] width 5 height 5
checkbox input "true"
click at [300, 285] on button "button" at bounding box center [305, 294] width 19 height 19
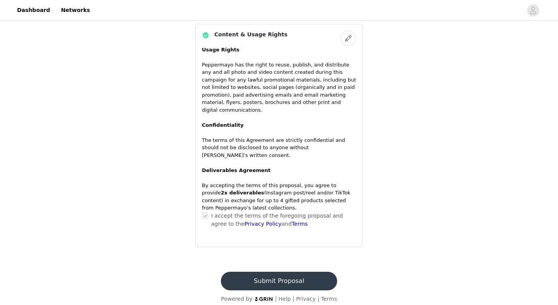
click at [276, 279] on button "Submit Proposal" at bounding box center [279, 281] width 116 height 19
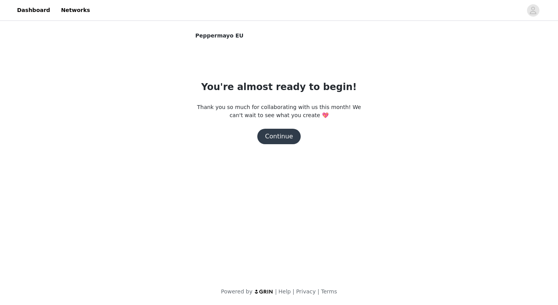
click at [284, 136] on button "Continue" at bounding box center [278, 136] width 43 height 15
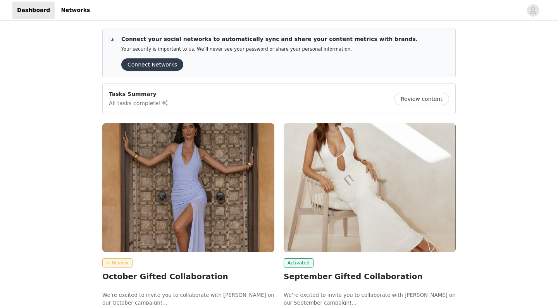
scroll to position [96, 0]
